Goal: Task Accomplishment & Management: Use online tool/utility

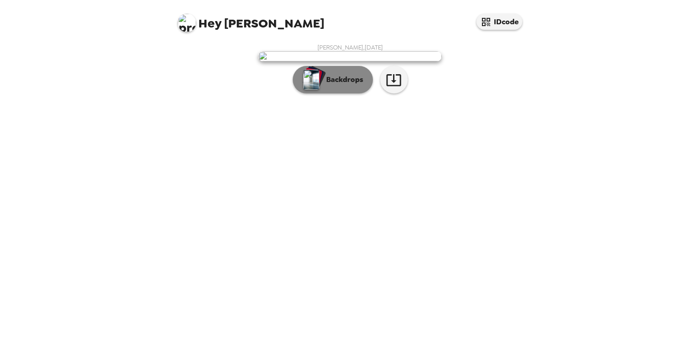
click at [344, 85] on p "Backdrops" at bounding box center [343, 79] width 42 height 11
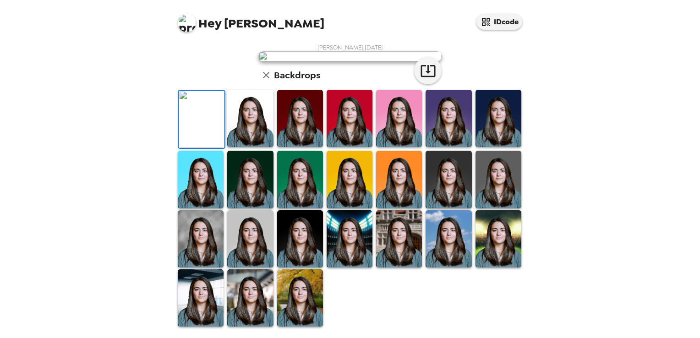
scroll to position [217, 0]
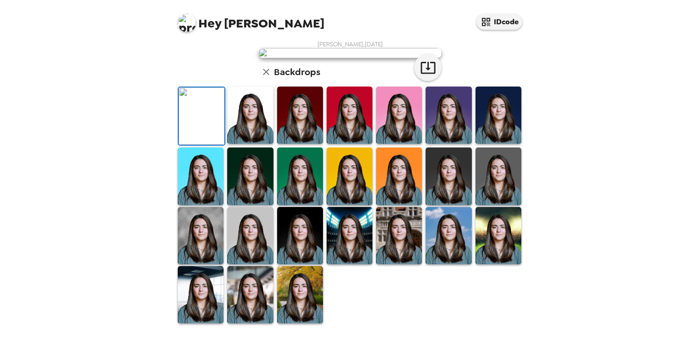
click at [259, 221] on img at bounding box center [250, 235] width 46 height 57
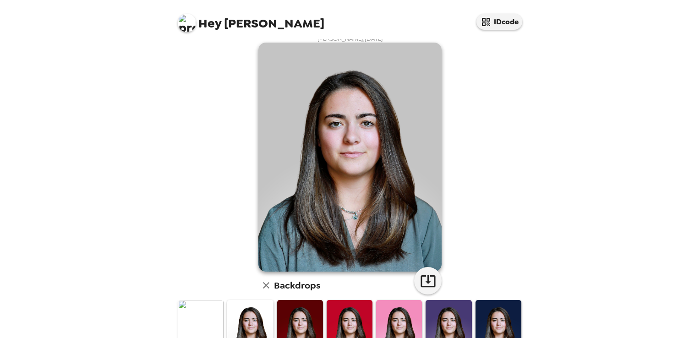
scroll to position [0, 0]
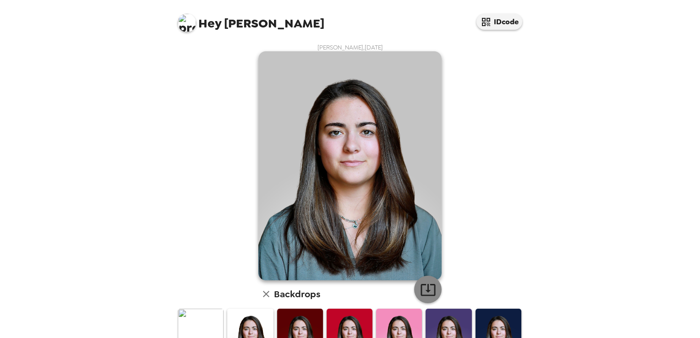
click at [424, 289] on icon "button" at bounding box center [428, 290] width 15 height 12
click at [248, 326] on img at bounding box center [250, 337] width 46 height 57
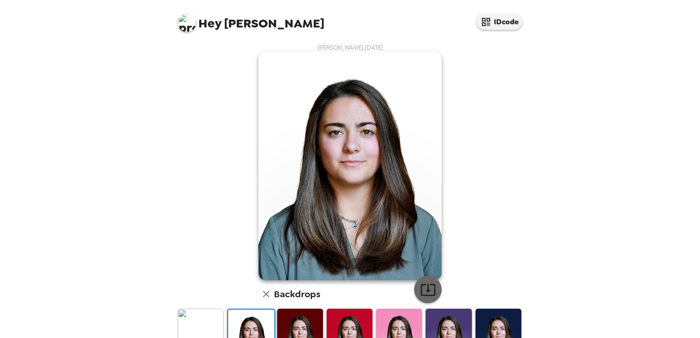
click at [431, 292] on icon "button" at bounding box center [428, 290] width 15 height 12
